Goal: Information Seeking & Learning: Learn about a topic

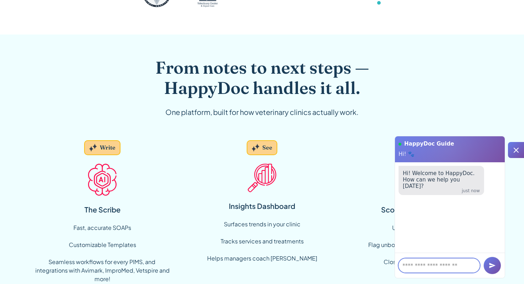
scroll to position [416, 0]
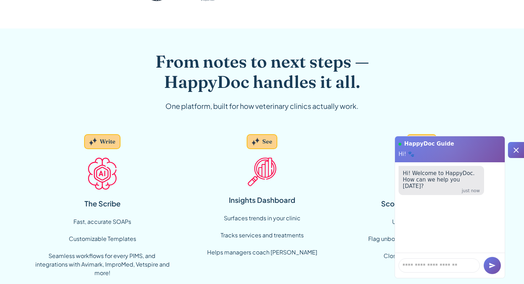
click at [515, 150] on icon at bounding box center [516, 150] width 5 height 5
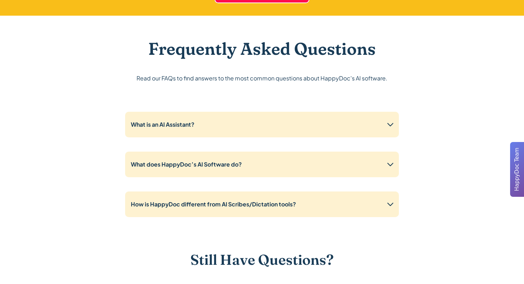
scroll to position [1672, 0]
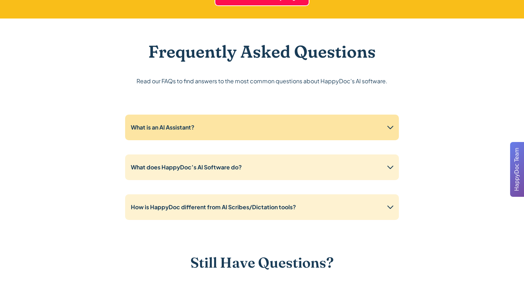
click at [263, 127] on div "What is an AI Assistant?" at bounding box center [262, 128] width 274 height 26
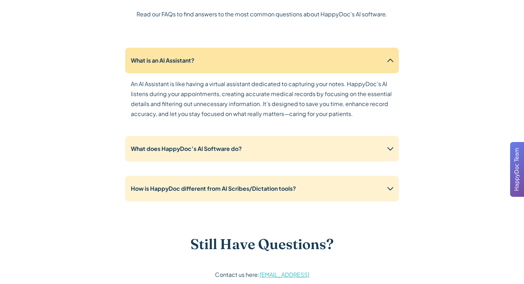
scroll to position [1745, 0]
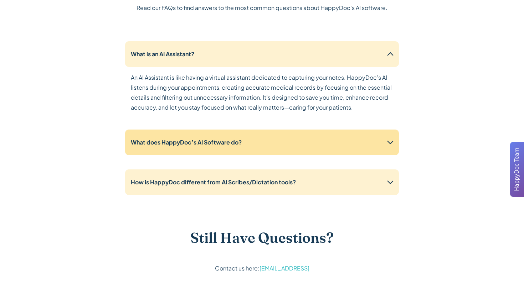
click at [259, 138] on div "What does HappyDoc’s AI Software do?" at bounding box center [262, 143] width 274 height 26
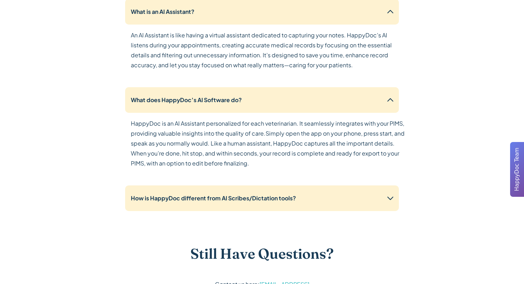
scroll to position [1789, 0]
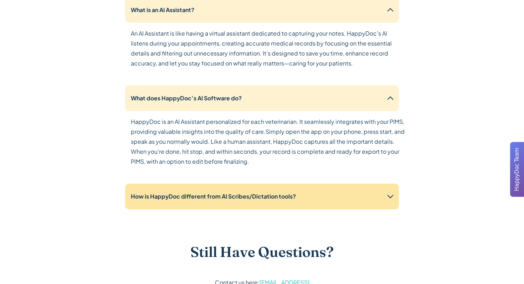
click at [381, 199] on div "How is HappyDoc different from AI Scribes/Dictation tools?" at bounding box center [262, 197] width 274 height 26
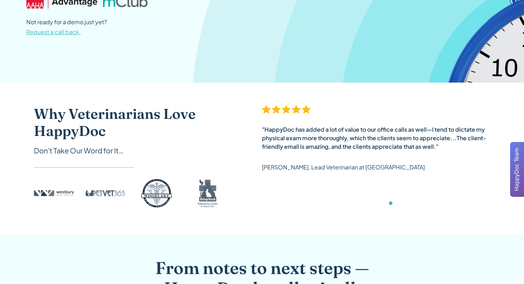
scroll to position [0, 0]
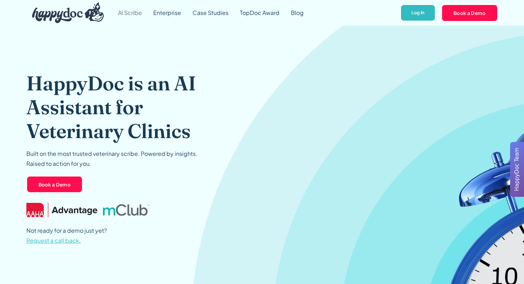
click at [136, 12] on link "AI Scribe" at bounding box center [129, 13] width 35 height 26
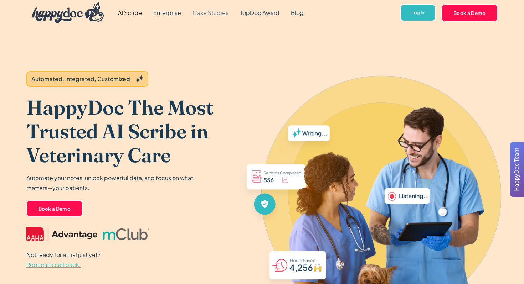
click at [212, 14] on link "Case Studies" at bounding box center [210, 13] width 47 height 26
